Goal: Task Accomplishment & Management: Complete application form

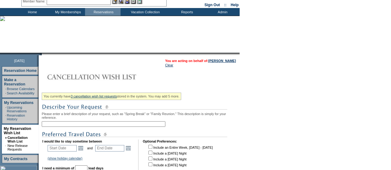
scroll to position [62, 0]
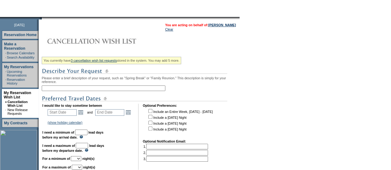
click at [105, 90] on input "text" at bounding box center [104, 89] width 124 height 6
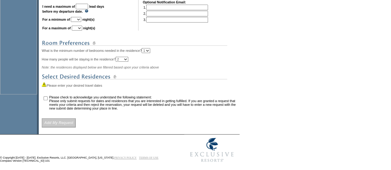
scroll to position [149, 0]
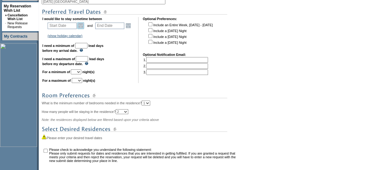
type input "[DATE] [GEOGRAPHIC_DATA]"
click at [84, 28] on link "Open the calendar popup." at bounding box center [80, 25] width 7 height 7
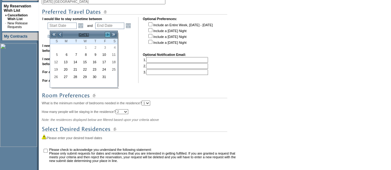
click at [108, 33] on link ">" at bounding box center [108, 35] width 6 height 6
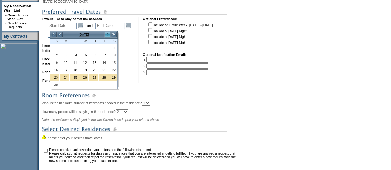
click at [108, 33] on link ">" at bounding box center [108, 35] width 6 height 6
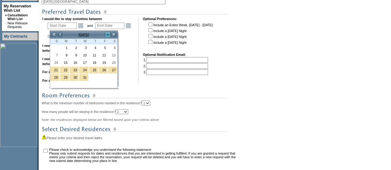
click at [108, 33] on link ">" at bounding box center [108, 35] width 6 height 6
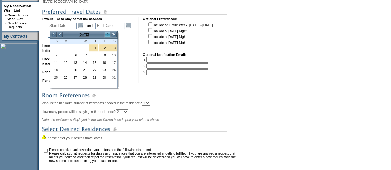
click at [108, 33] on link ">" at bounding box center [108, 35] width 6 height 6
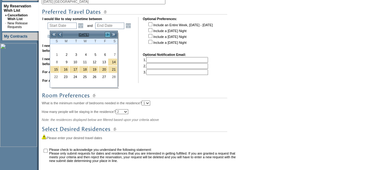
click at [108, 33] on link ">" at bounding box center [108, 35] width 6 height 6
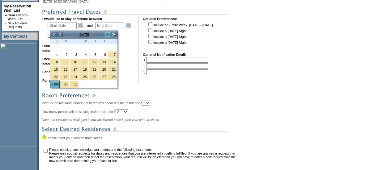
click at [108, 33] on link ">" at bounding box center [108, 35] width 6 height 6
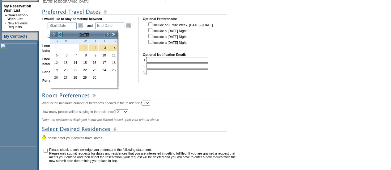
click at [61, 35] on link "<" at bounding box center [60, 35] width 6 height 6
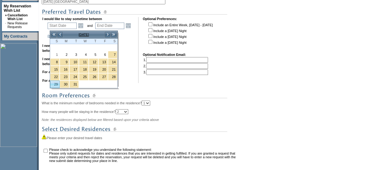
click at [56, 81] on link "29" at bounding box center [54, 84] width 9 height 7
type input "2026-03-29"
type input "2026-03-30"
type input "3/29/2026"
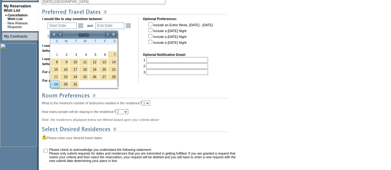
type input "3/30/2026"
type input "180"
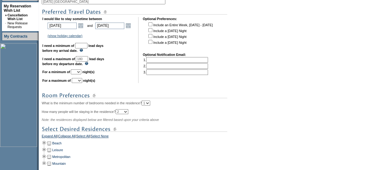
click at [133, 29] on td "2026-03-30 3/30/2026 Open the calendar popup. << < April 2026 > >> S M T W T F …" at bounding box center [113, 25] width 39 height 9
click at [132, 27] on link "Open the calendar popup." at bounding box center [128, 25] width 7 height 7
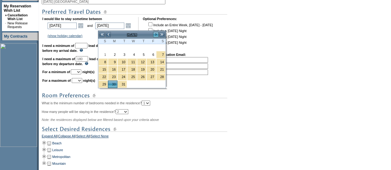
click at [156, 34] on link ">" at bounding box center [156, 35] width 6 height 6
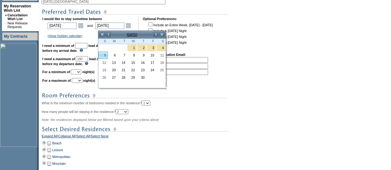
click at [102, 54] on link "5" at bounding box center [103, 55] width 9 height 7
type input "2026-04-05"
type input "4/5/2026"
type input "186"
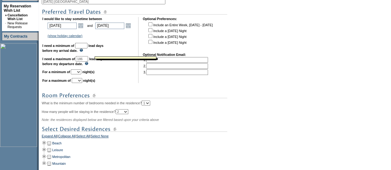
click at [83, 51] on img at bounding box center [82, 50] width 4 height 3
click at [88, 48] on input "text" at bounding box center [81, 46] width 12 height 6
type input "30"
click at [81, 75] on select "1 2 3 4 5 6 7 8 9 10 11 12 13 14" at bounding box center [76, 72] width 11 height 5
select select "6"
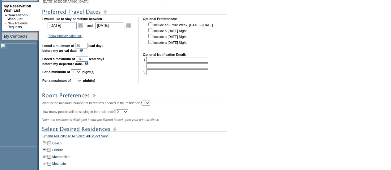
click at [78, 72] on select "1 2 3 4 5 6 7 8 9 10 11 12 13 14" at bounding box center [76, 72] width 11 height 5
click at [82, 83] on select "1 2 3 4 5 6 7 8 9 10 11 12 13 14" at bounding box center [77, 80] width 11 height 5
select select "8"
click at [79, 81] on select "1 2 3 4 5 6 7 8 9 10 11 12 13 14" at bounding box center [77, 80] width 11 height 5
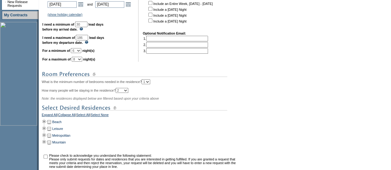
scroll to position [180, 0]
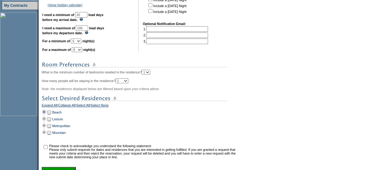
click at [45, 114] on td at bounding box center [44, 112] width 5 height 7
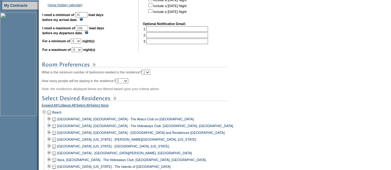
scroll to position [368, 0]
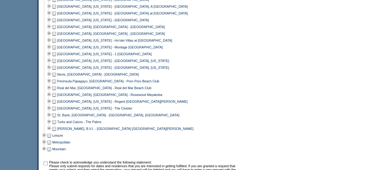
click at [57, 85] on td at bounding box center [54, 81] width 5 height 7
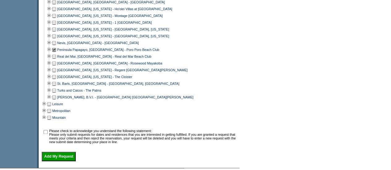
scroll to position [442, 0]
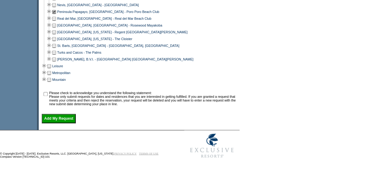
click at [48, 93] on input "checkbox" at bounding box center [46, 94] width 4 height 4
checkbox input "true"
click at [56, 119] on input "Add My Request" at bounding box center [59, 118] width 34 height 9
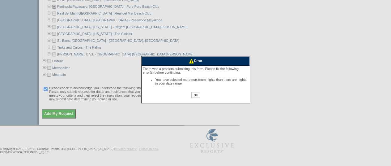
click at [192, 97] on input "OK" at bounding box center [195, 95] width 8 height 6
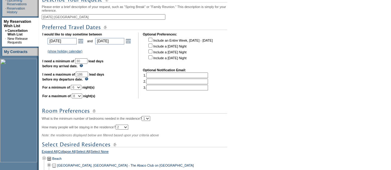
scroll to position [133, 0]
click at [82, 45] on link "Open the calendar popup." at bounding box center [80, 41] width 7 height 7
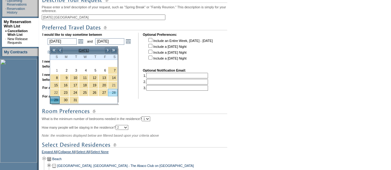
click at [112, 92] on link "28" at bounding box center [112, 92] width 9 height 7
type input "2026-03-28"
type input "3/28/2026"
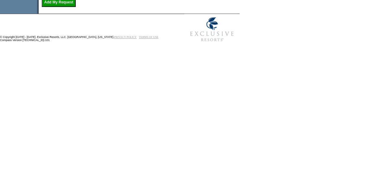
click at [67, 7] on input "Add My Request" at bounding box center [59, 2] width 34 height 9
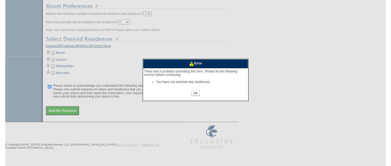
scroll to position [243, 0]
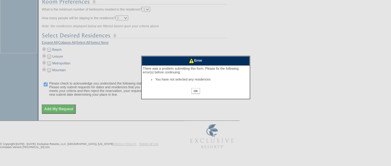
click at [195, 94] on div "OK" at bounding box center [196, 93] width 106 height 10
click at [194, 92] on input "OK" at bounding box center [195, 91] width 8 height 6
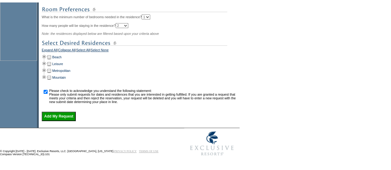
scroll to position [238, 0]
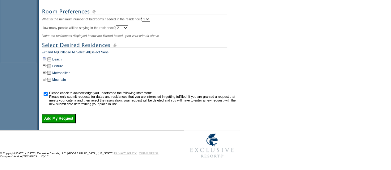
drag, startPoint x: 45, startPoint y: 58, endPoint x: 51, endPoint y: 61, distance: 6.1
click at [45, 58] on td at bounding box center [44, 59] width 5 height 7
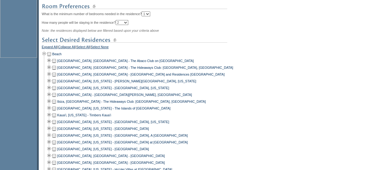
scroll to position [368, 0]
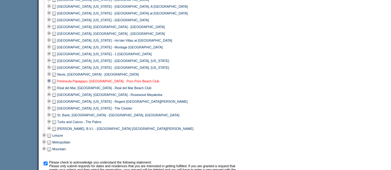
click at [72, 83] on link "Peninsula Papagayo, Costa Rica - Poro Poro Beach Club" at bounding box center [108, 82] width 102 height 4
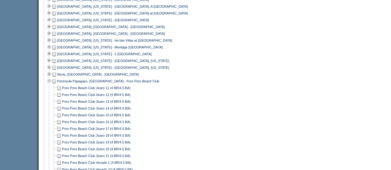
click at [56, 85] on td at bounding box center [54, 81] width 5 height 7
click at [51, 84] on td at bounding box center [49, 81] width 5 height 7
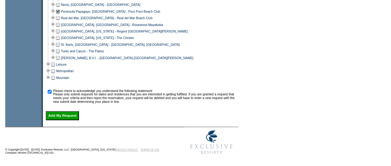
scroll to position [442, 0]
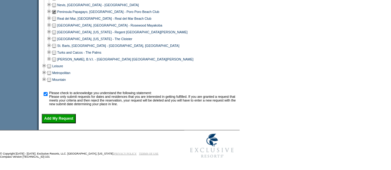
click at [53, 121] on input "Add My Request" at bounding box center [59, 118] width 34 height 9
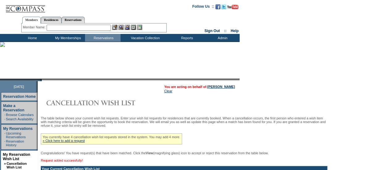
click at [14, 22] on center "Members Residences Reservations Member Name: Destination or Residence:" at bounding box center [94, 23] width 186 height 19
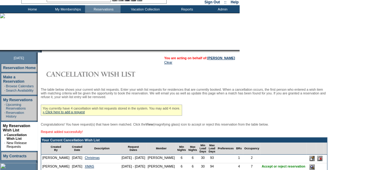
scroll to position [93, 0]
